Goal: Task Accomplishment & Management: Complete application form

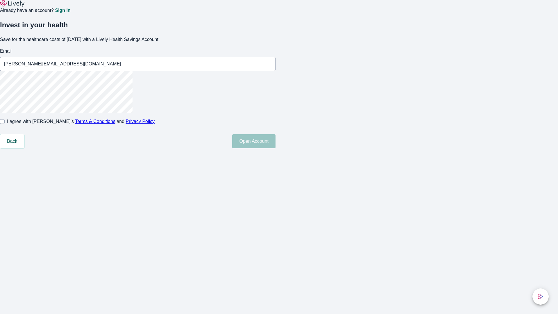
click at [5, 124] on input "I agree with Lively’s Terms & Conditions and Privacy Policy" at bounding box center [2, 121] width 5 height 5
checkbox input "true"
click at [275, 148] on button "Open Account" at bounding box center [253, 141] width 43 height 14
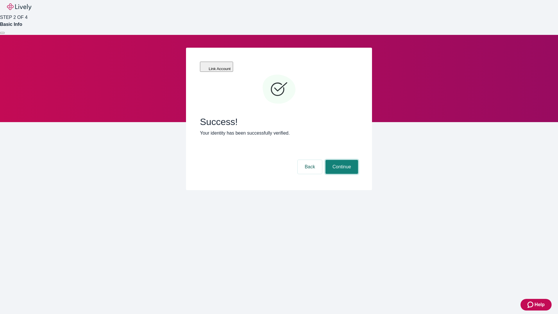
click at [341, 160] on button "Continue" at bounding box center [341, 167] width 33 height 14
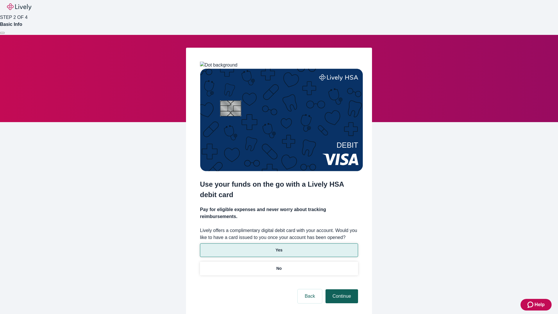
click at [279, 265] on p "No" at bounding box center [279, 268] width 6 height 6
click at [341, 289] on button "Continue" at bounding box center [341, 296] width 33 height 14
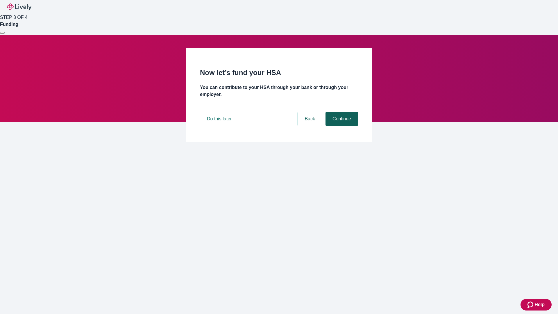
click at [341, 126] on button "Continue" at bounding box center [341, 119] width 33 height 14
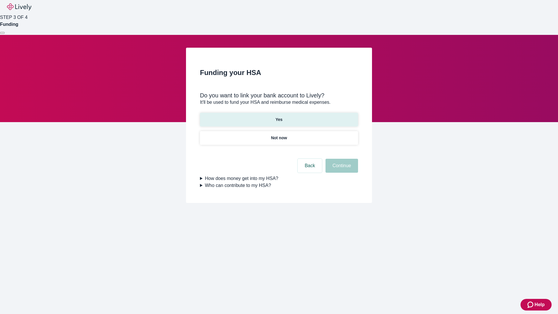
click at [279, 117] on p "Yes" at bounding box center [278, 120] width 7 height 6
click at [341, 159] on button "Continue" at bounding box center [341, 166] width 33 height 14
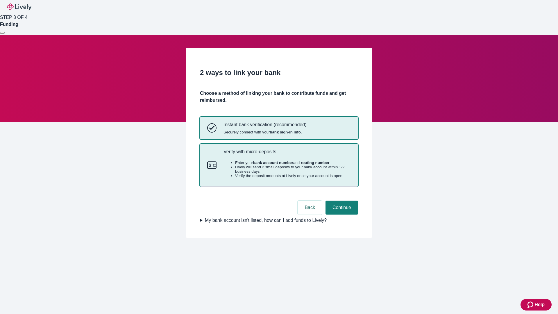
click at [287, 154] on p "Verify with micro-deposits" at bounding box center [286, 152] width 127 height 6
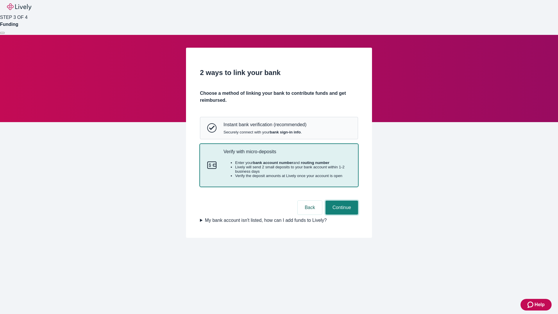
click at [341, 214] on button "Continue" at bounding box center [341, 207] width 33 height 14
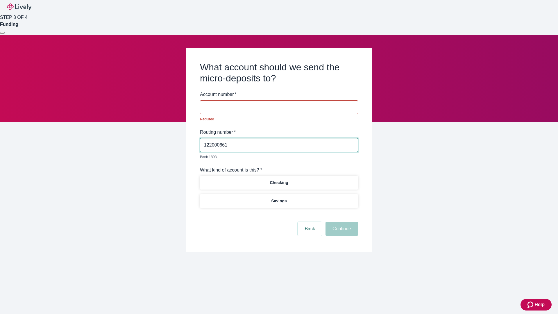
type input "122000661"
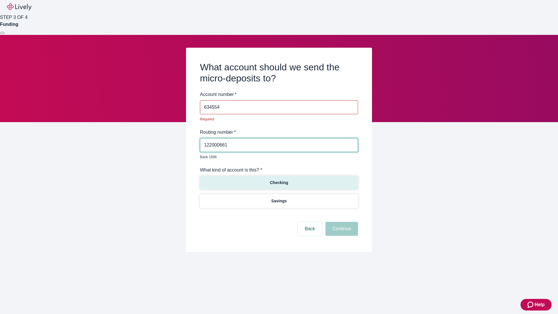
type input "634554"
click at [279, 180] on p "Checking" at bounding box center [279, 183] width 18 height 6
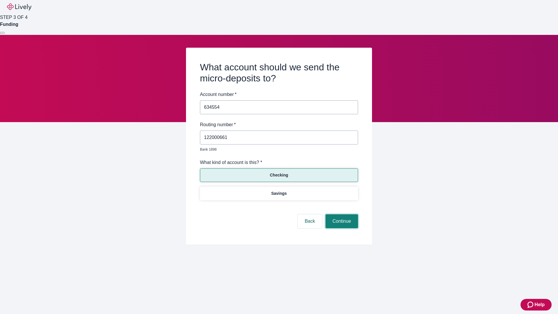
click at [341, 214] on button "Continue" at bounding box center [341, 221] width 33 height 14
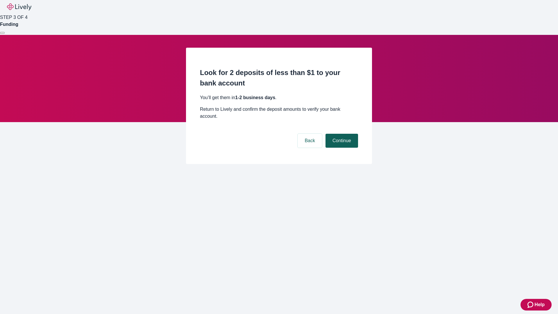
click at [341, 134] on button "Continue" at bounding box center [341, 141] width 33 height 14
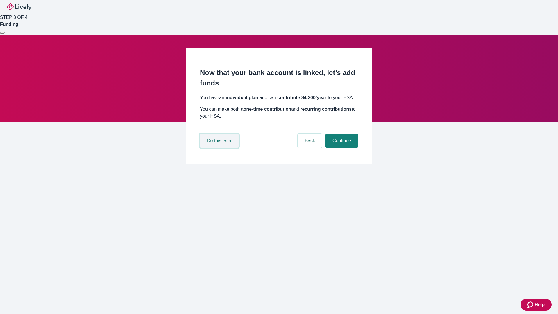
click at [220, 148] on button "Do this later" at bounding box center [219, 141] width 39 height 14
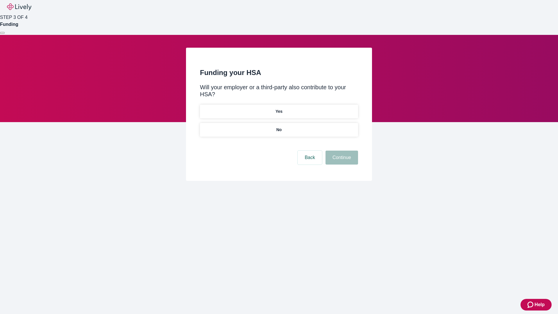
click at [279, 127] on p "No" at bounding box center [279, 130] width 6 height 6
click at [341, 151] on button "Continue" at bounding box center [341, 158] width 33 height 14
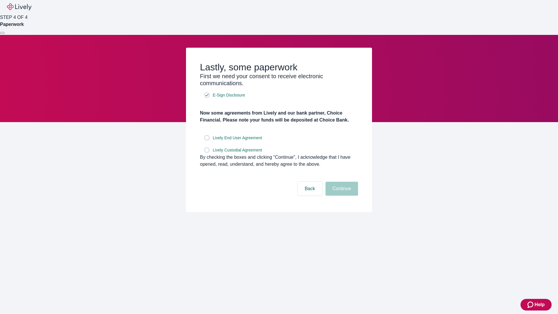
click at [207, 140] on input "Lively End User Agreement" at bounding box center [207, 137] width 5 height 5
checkbox input "true"
click at [207, 152] on input "Lively Custodial Agreement" at bounding box center [207, 150] width 5 height 5
checkbox input "true"
click at [341, 196] on button "Continue" at bounding box center [341, 189] width 33 height 14
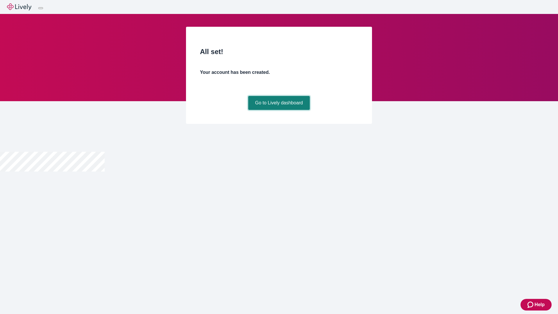
click at [279, 110] on link "Go to Lively dashboard" at bounding box center [279, 103] width 62 height 14
